Goal: Task Accomplishment & Management: Use online tool/utility

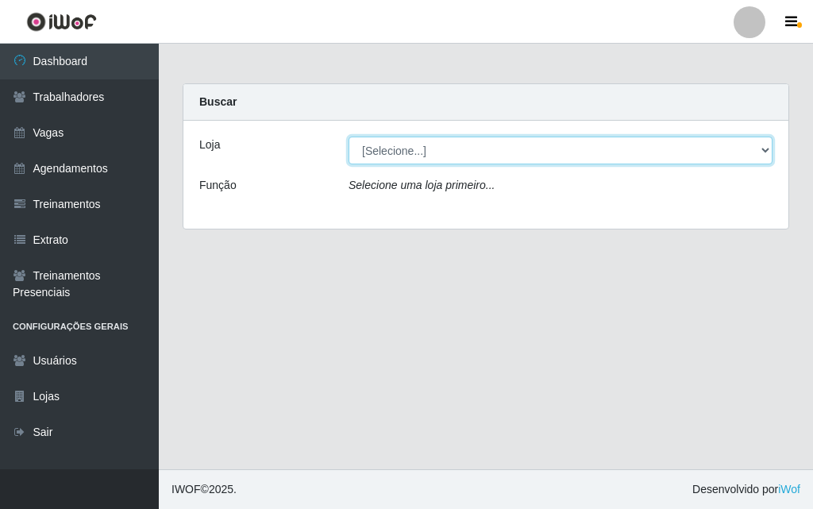
click at [418, 149] on select "[Selecione...] A fazendinha" at bounding box center [561, 151] width 424 height 28
select select "70"
click at [349, 137] on select "[Selecione...] A fazendinha" at bounding box center [561, 151] width 424 height 28
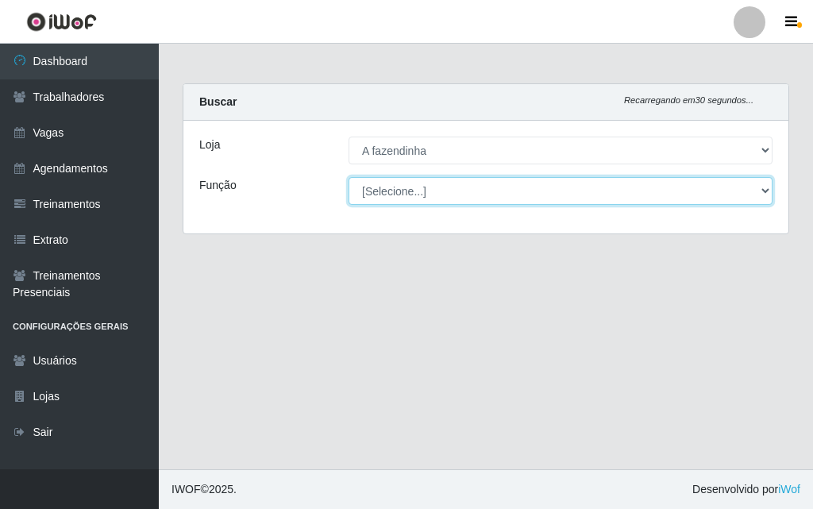
click at [422, 187] on select "[Selecione...] ASG ASG + ASG ++ Balconista Embalador Embalador + Embalador ++ O…" at bounding box center [561, 191] width 424 height 28
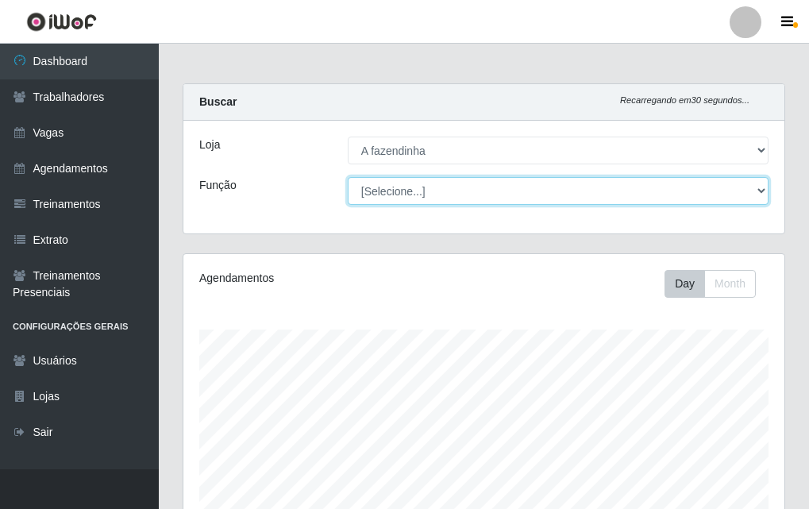
scroll to position [329, 601]
select select "79"
click at [348, 177] on select "[Selecione...] ASG ASG + ASG ++ Balconista Embalador Embalador + Embalador ++ O…" at bounding box center [558, 191] width 421 height 28
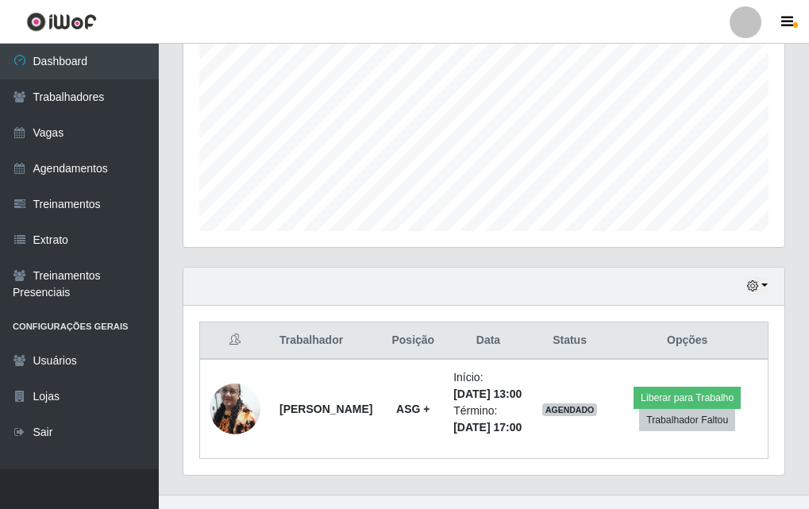
scroll to position [395, 0]
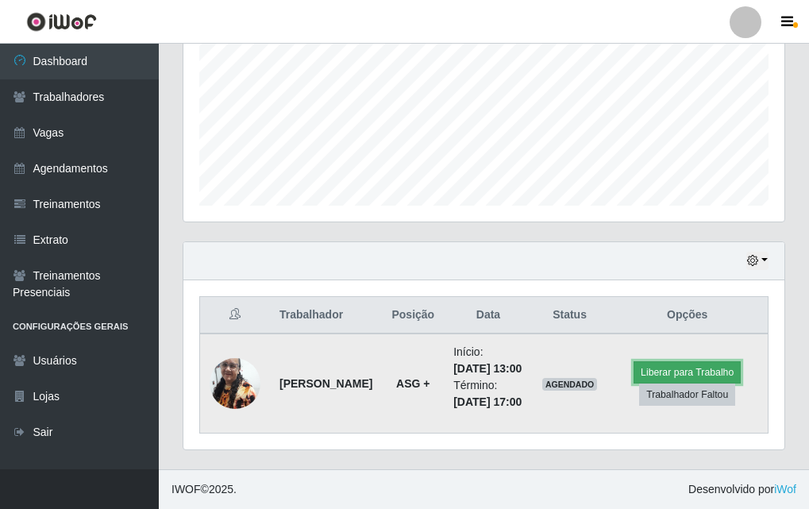
click at [670, 361] on button "Liberar para Trabalho" at bounding box center [687, 372] width 107 height 22
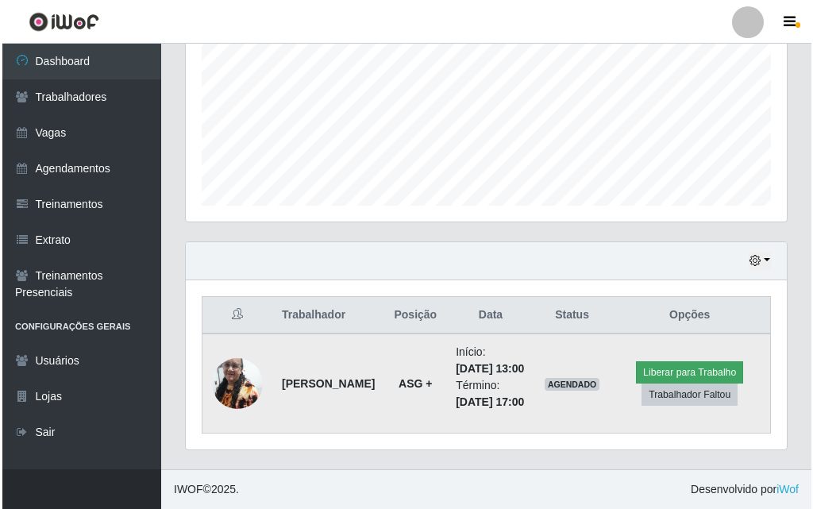
scroll to position [329, 593]
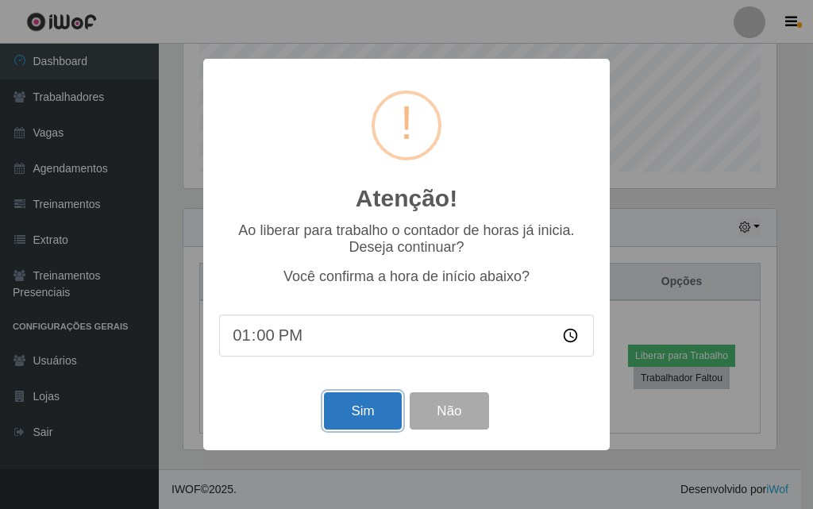
click at [364, 402] on button "Sim" at bounding box center [362, 410] width 77 height 37
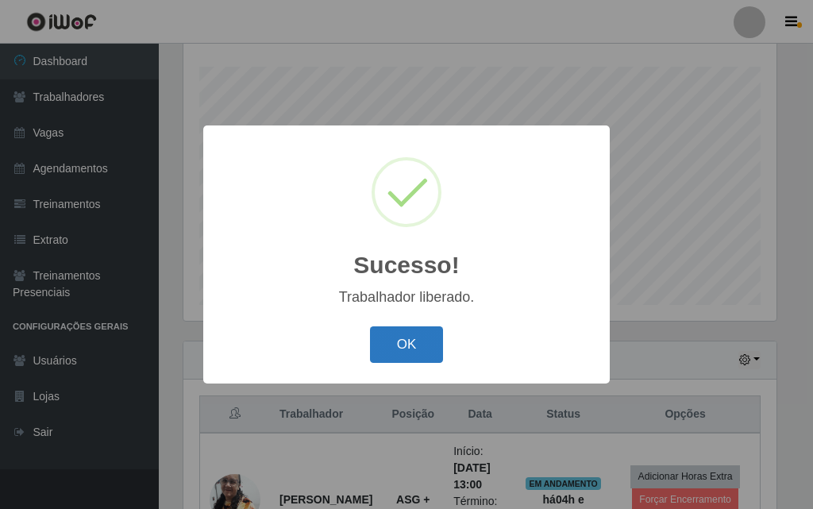
click at [409, 340] on button "OK" at bounding box center [407, 344] width 74 height 37
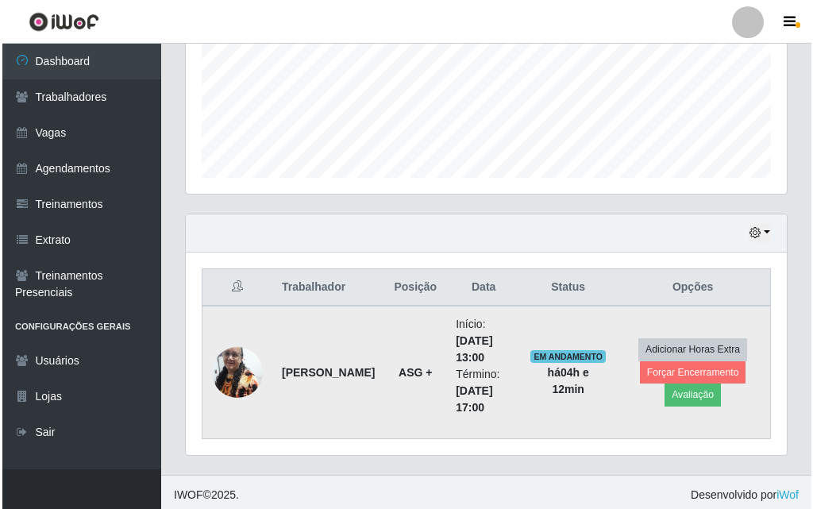
scroll to position [395, 0]
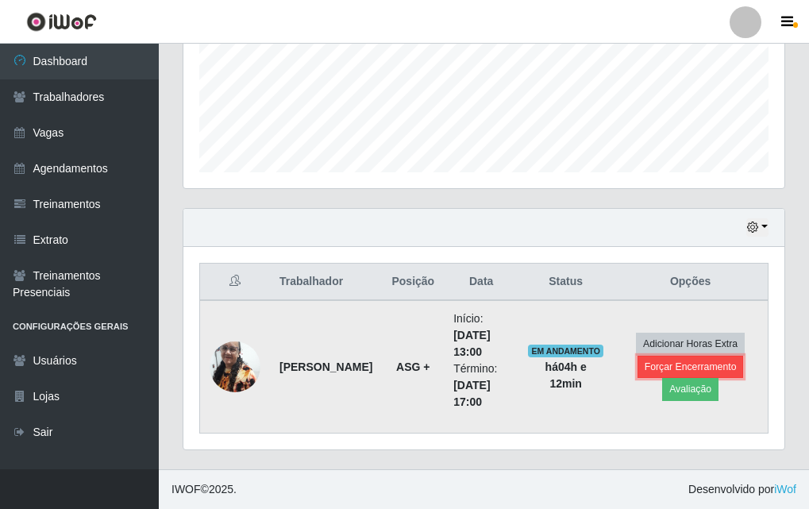
click at [667, 364] on button "Forçar Encerramento" at bounding box center [691, 367] width 106 height 22
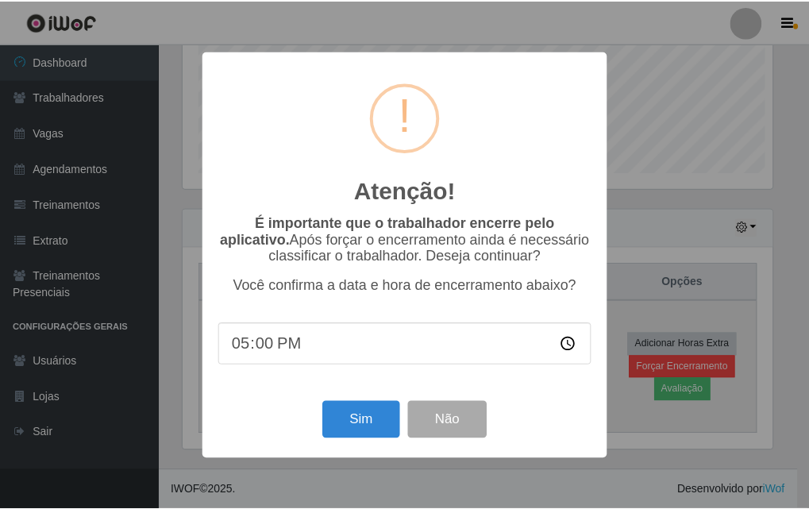
scroll to position [329, 593]
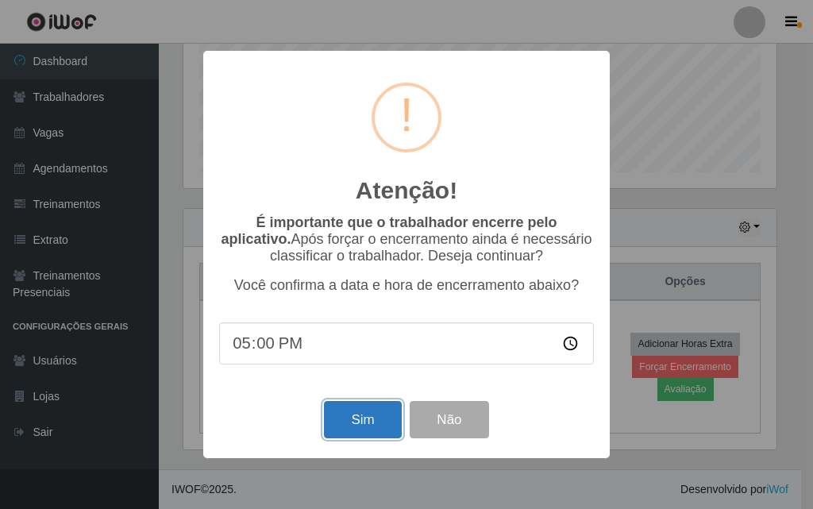
click at [363, 421] on button "Sim" at bounding box center [362, 419] width 77 height 37
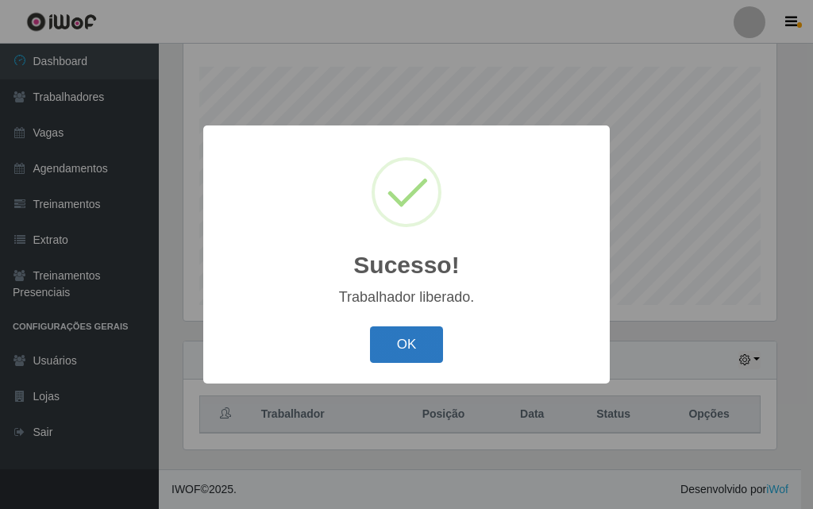
click at [393, 340] on button "OK" at bounding box center [407, 344] width 74 height 37
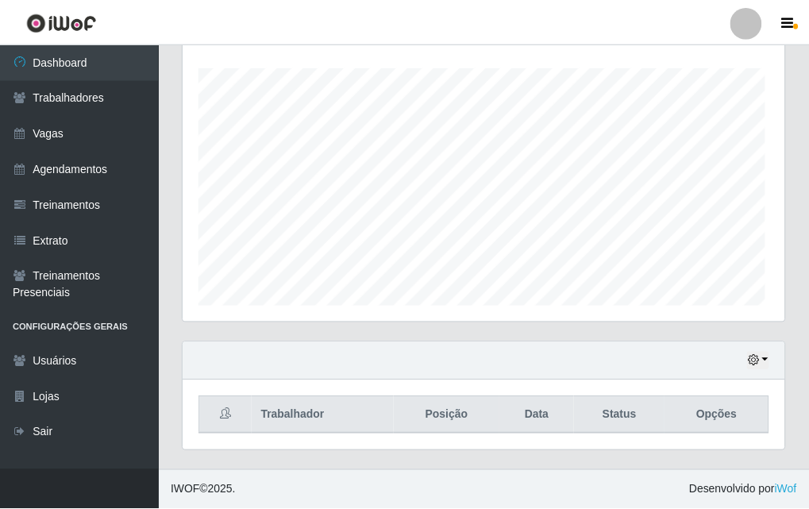
scroll to position [329, 601]
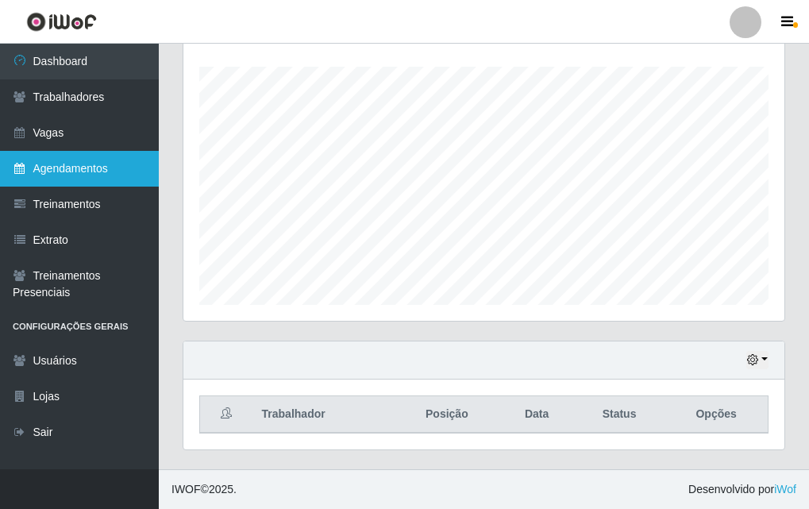
click at [57, 165] on link "Agendamentos" at bounding box center [79, 169] width 159 height 36
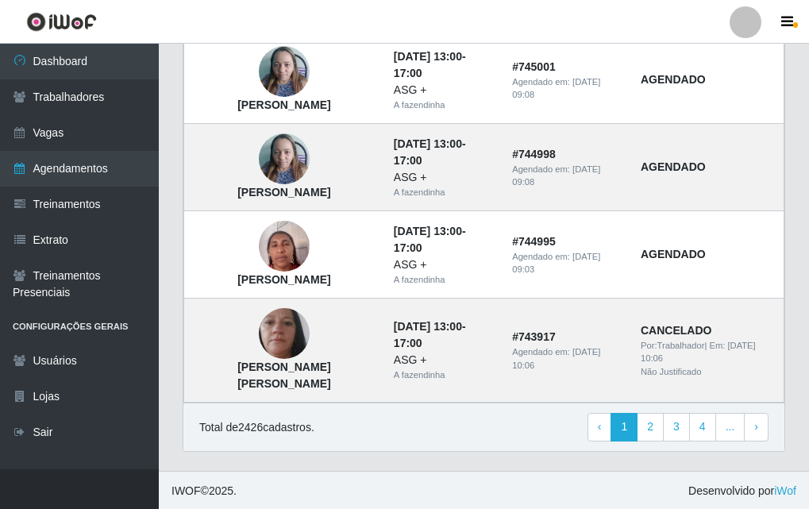
scroll to position [1165, 0]
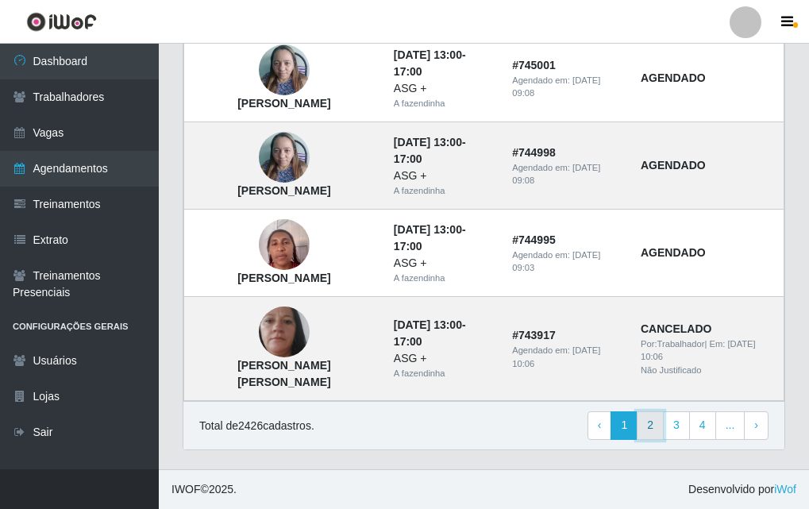
click at [649, 425] on link "2" at bounding box center [650, 425] width 27 height 29
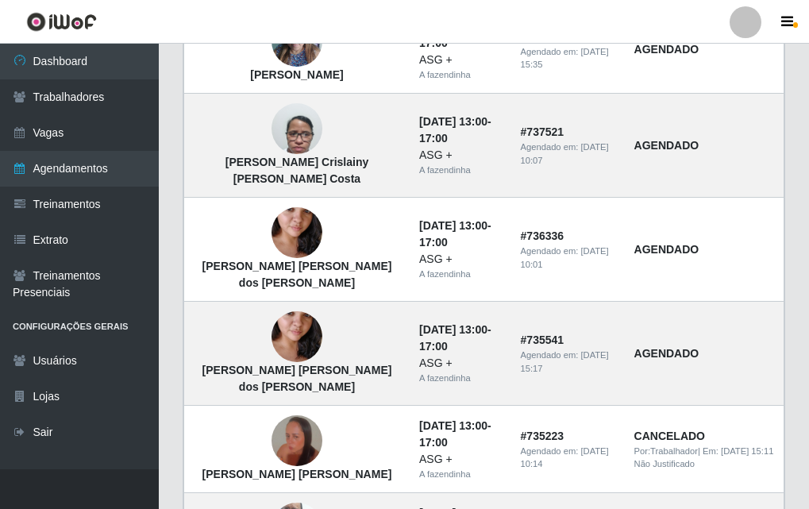
scroll to position [614, 0]
